Goal: Participate in discussion

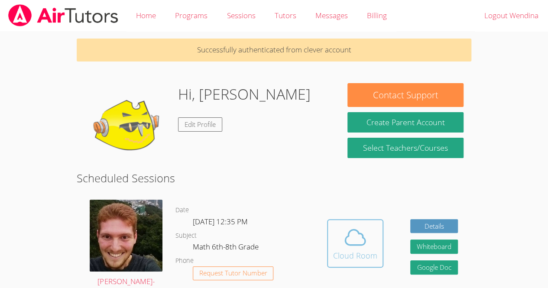
click at [347, 249] on icon at bounding box center [355, 237] width 24 height 24
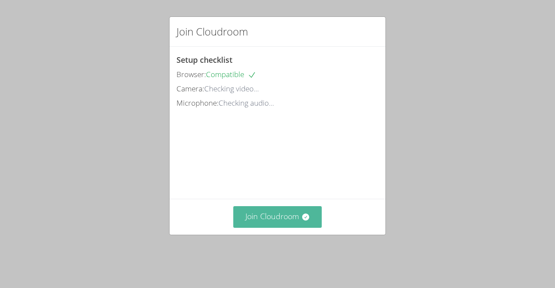
click at [289, 227] on button "Join Cloudroom" at bounding box center [277, 216] width 89 height 21
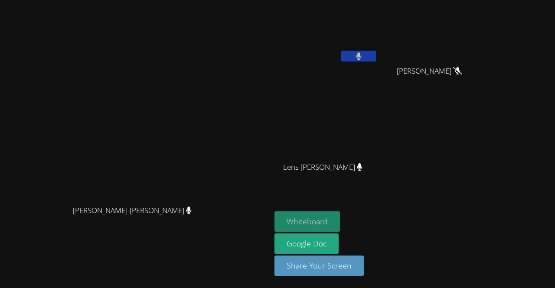
click at [340, 220] on button "Whiteboard" at bounding box center [306, 221] width 65 height 20
click at [376, 55] on button at bounding box center [358, 56] width 35 height 11
click at [363, 55] on icon at bounding box center [358, 55] width 9 height 7
click at [376, 55] on button at bounding box center [358, 56] width 35 height 11
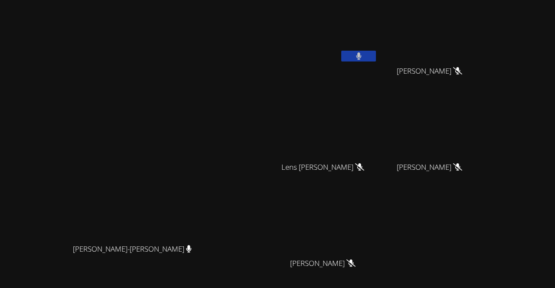
click at [376, 54] on button at bounding box center [358, 56] width 35 height 11
click at [376, 53] on button at bounding box center [358, 56] width 35 height 11
click at [376, 51] on button at bounding box center [358, 56] width 35 height 11
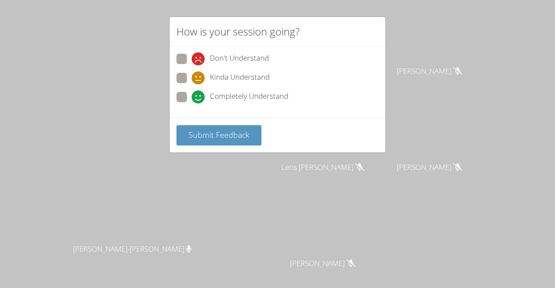
click at [192, 104] on span at bounding box center [192, 104] width 0 height 0
click at [192, 92] on input "Completely Understand" at bounding box center [195, 95] width 7 height 7
radio input "true"
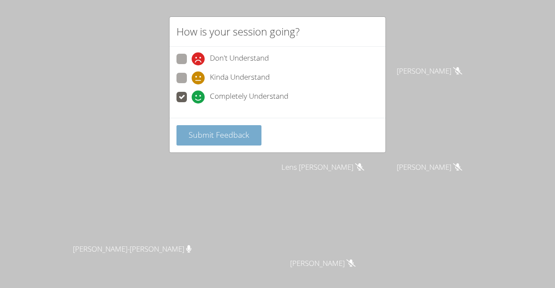
click at [233, 136] on span "Submit Feedback" at bounding box center [218, 135] width 61 height 10
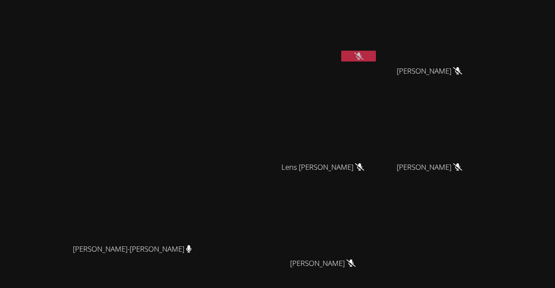
click at [182, 91] on video at bounding box center [136, 165] width 130 height 149
